Goal: Navigation & Orientation: Go to known website

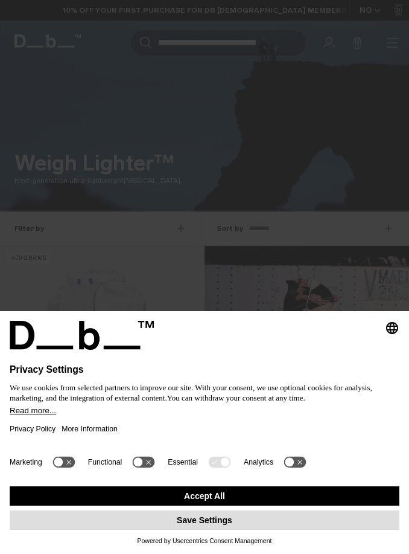
click at [197, 521] on button "Save Settings" at bounding box center [205, 519] width 390 height 19
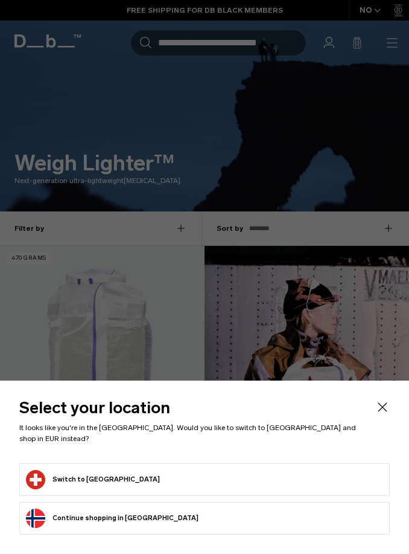
click at [104, 479] on button "Switch to [GEOGRAPHIC_DATA]" at bounding box center [93, 479] width 134 height 19
click at [86, 477] on button "Switch to [GEOGRAPHIC_DATA]" at bounding box center [93, 479] width 134 height 19
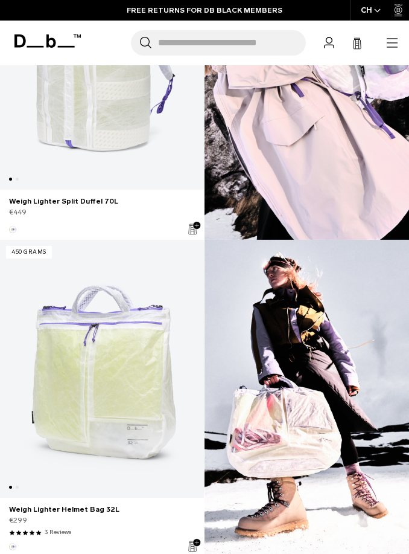
scroll to position [1105, 0]
